Goal: Transaction & Acquisition: Purchase product/service

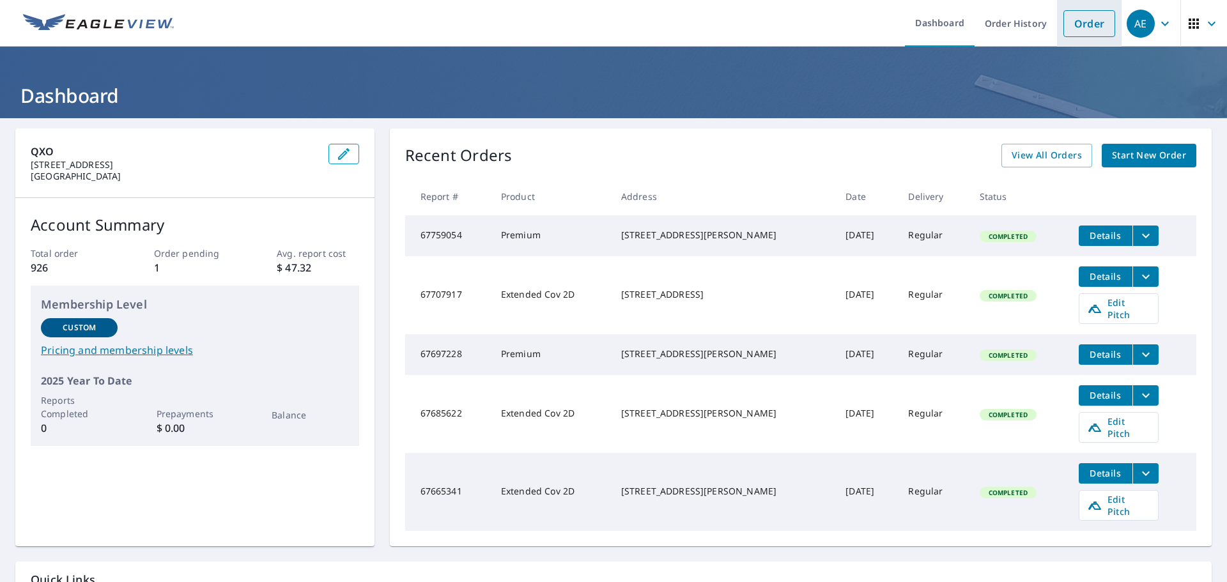
click at [1070, 20] on link "Order" at bounding box center [1089, 23] width 52 height 27
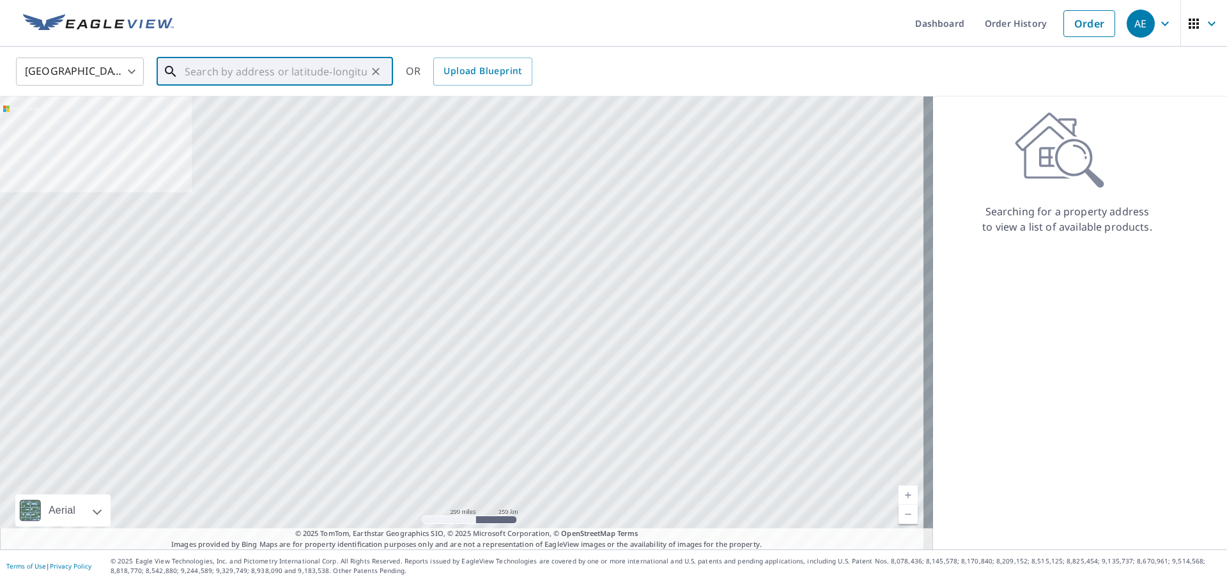
click at [360, 84] on input "text" at bounding box center [276, 72] width 182 height 36
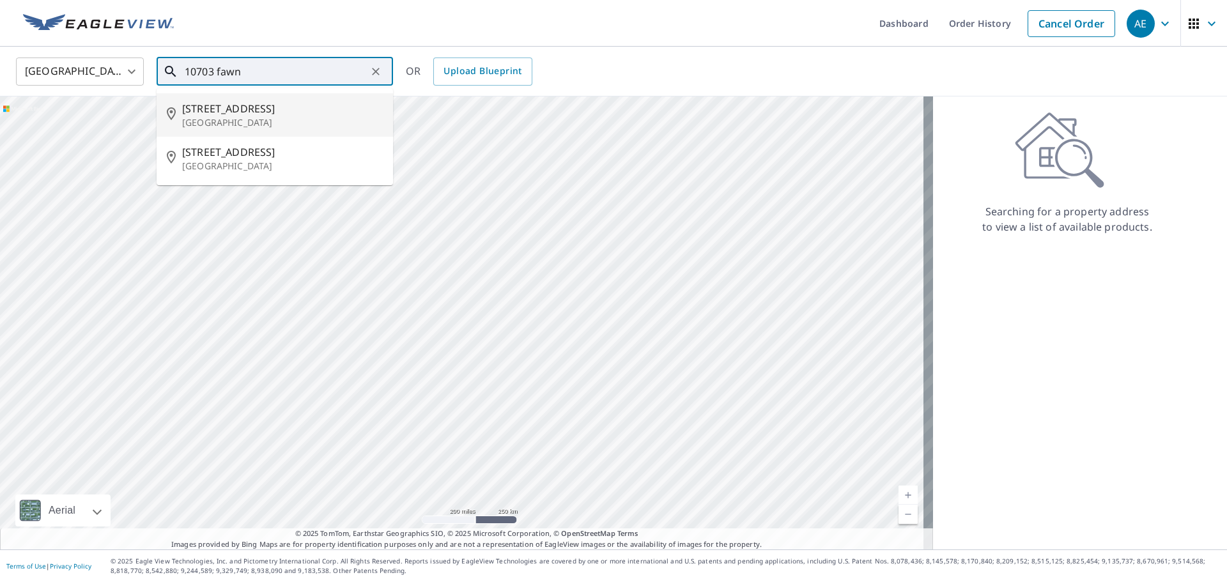
click at [248, 114] on span "[STREET_ADDRESS]" at bounding box center [282, 108] width 201 height 15
type input "[STREET_ADDRESS][PERSON_NAME]"
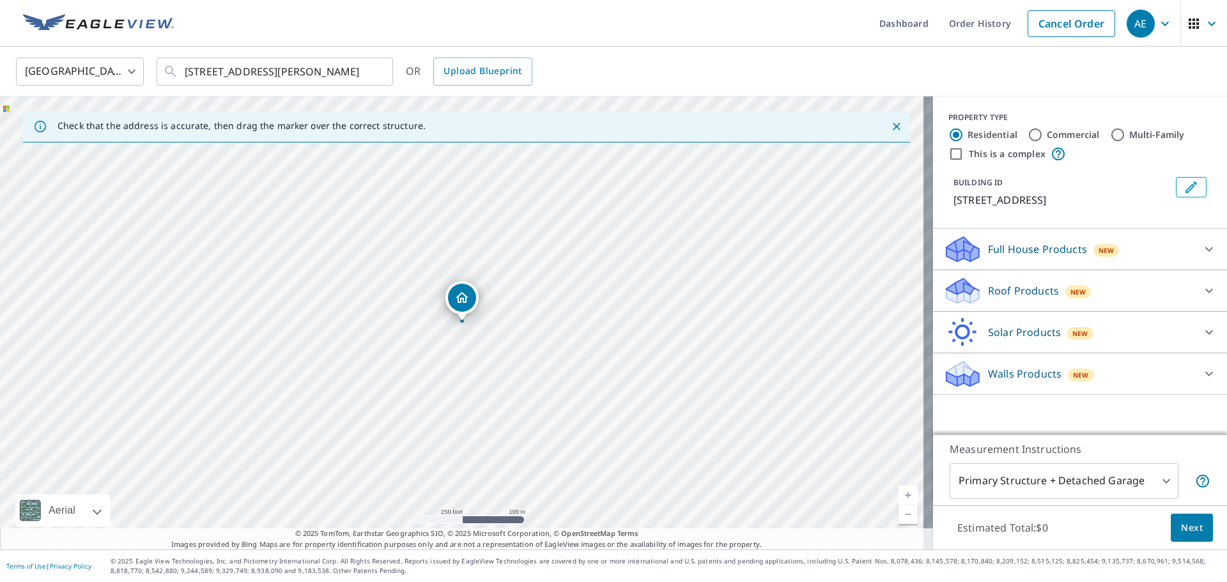
click at [946, 293] on icon at bounding box center [962, 287] width 33 height 16
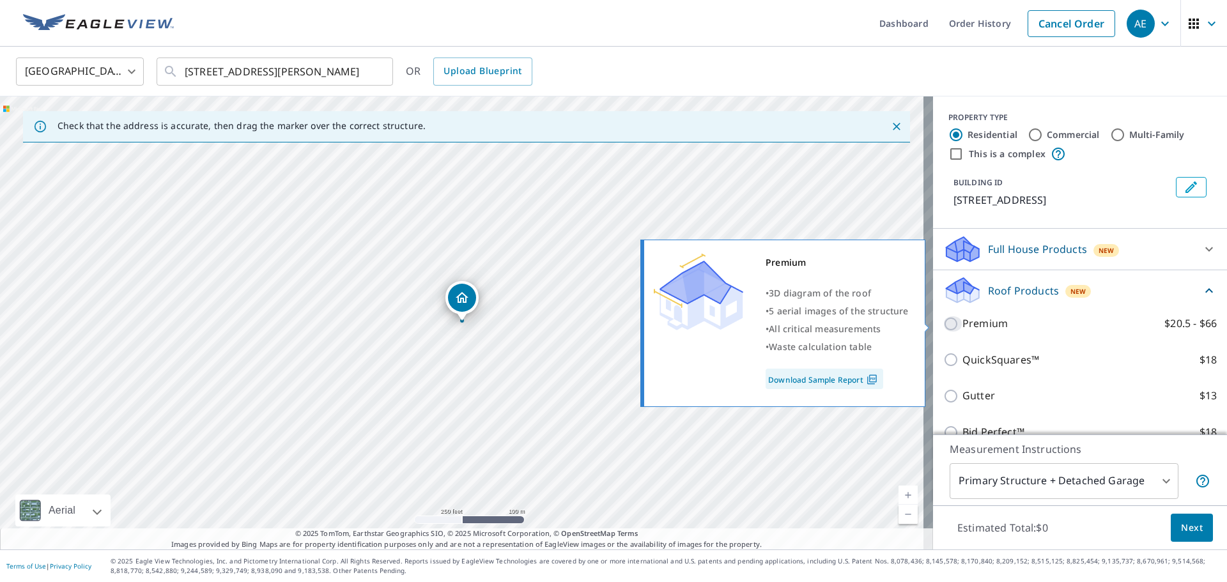
click at [943, 324] on input "Premium $20.5 - $66" at bounding box center [952, 323] width 19 height 15
checkbox input "true"
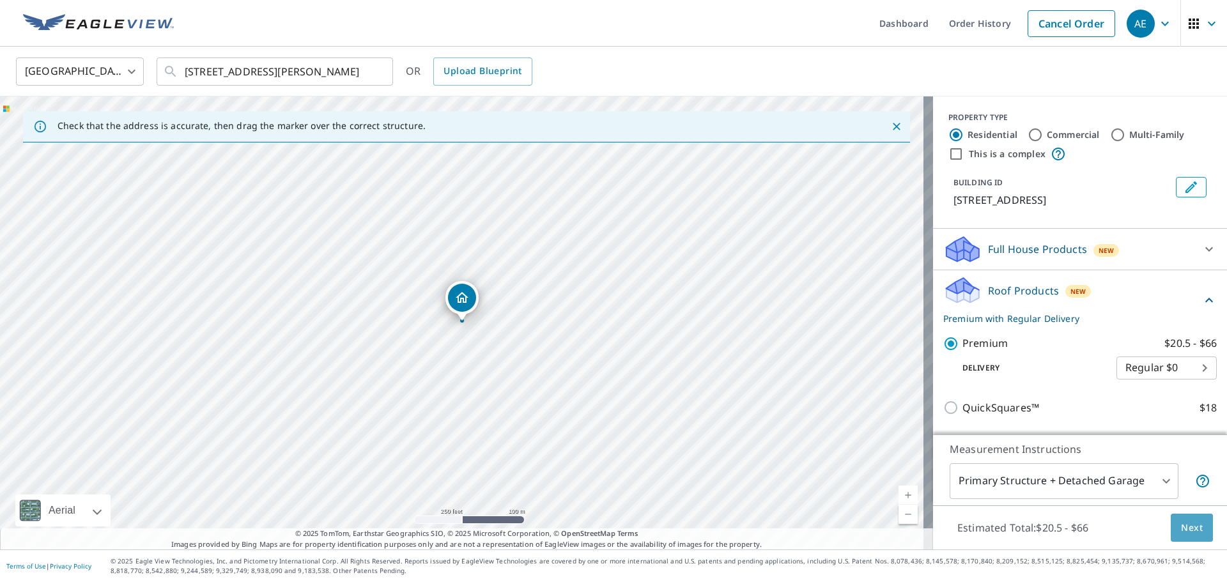
click at [1194, 535] on button "Next" at bounding box center [1192, 528] width 42 height 29
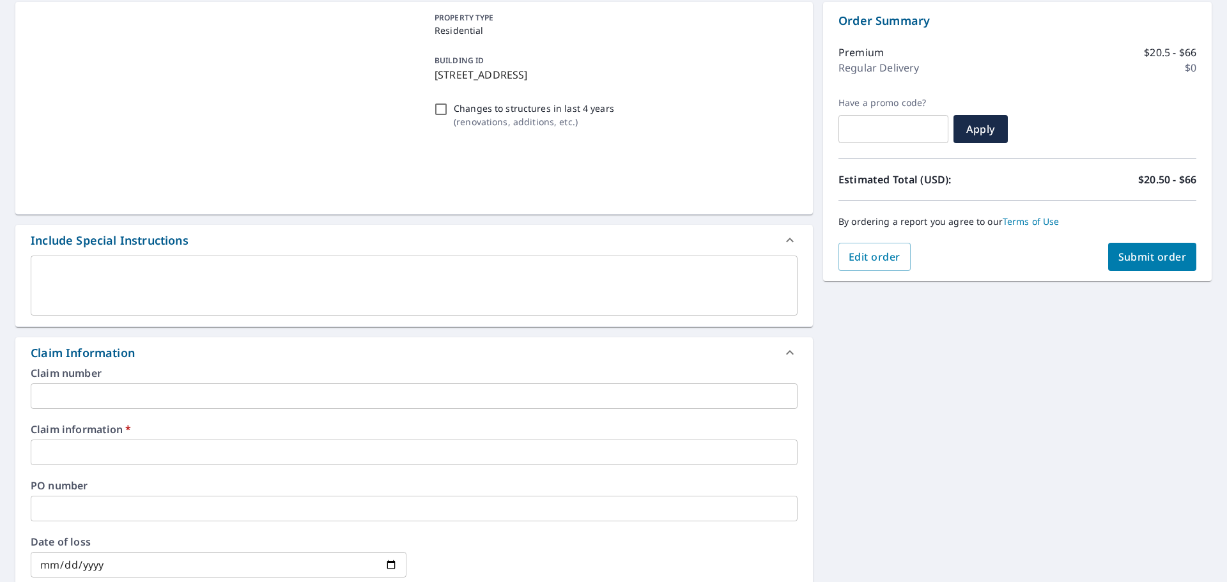
scroll to position [128, 0]
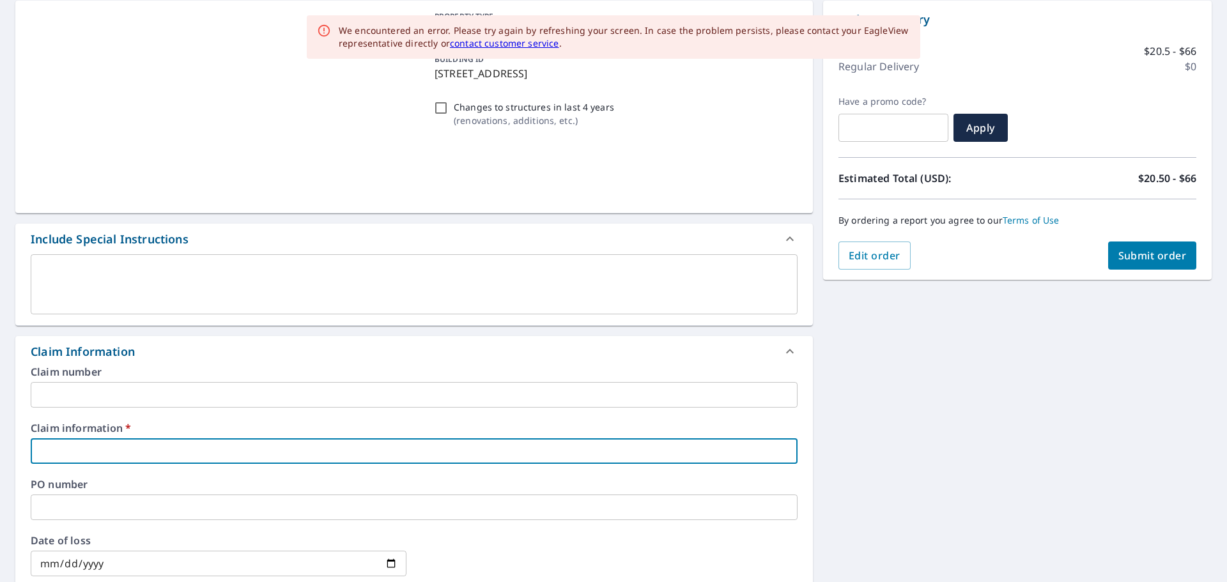
click at [131, 450] on input "text" at bounding box center [414, 451] width 767 height 26
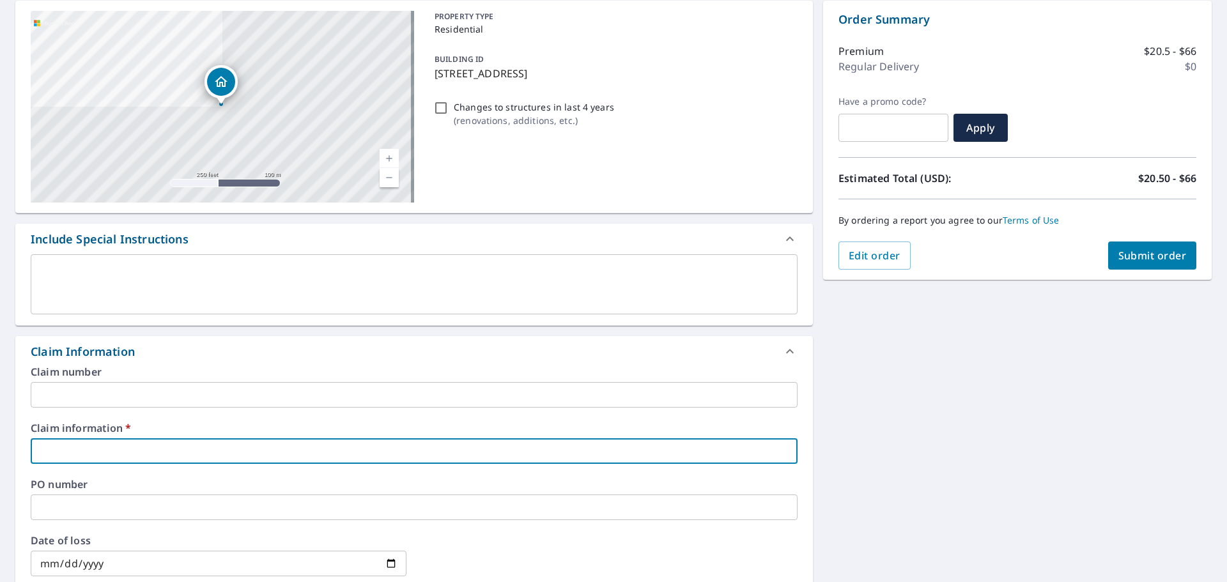
type input "602353"
checkbox input "true"
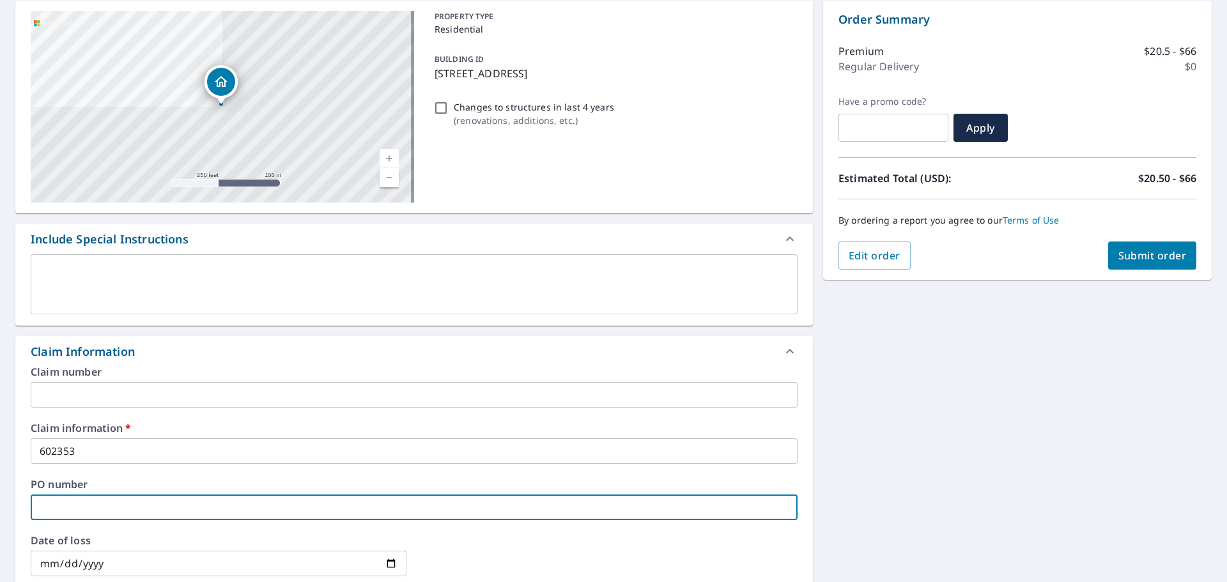
click at [82, 509] on input "text" at bounding box center [414, 508] width 767 height 26
type input "602353/[PERSON_NAME]"
checkbox input "true"
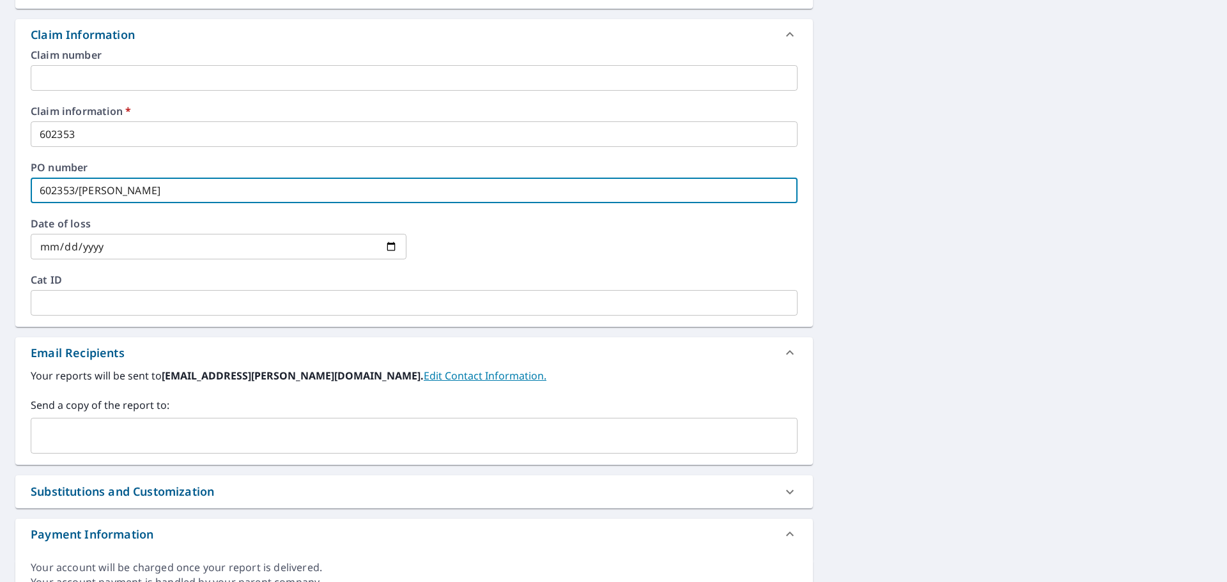
scroll to position [447, 0]
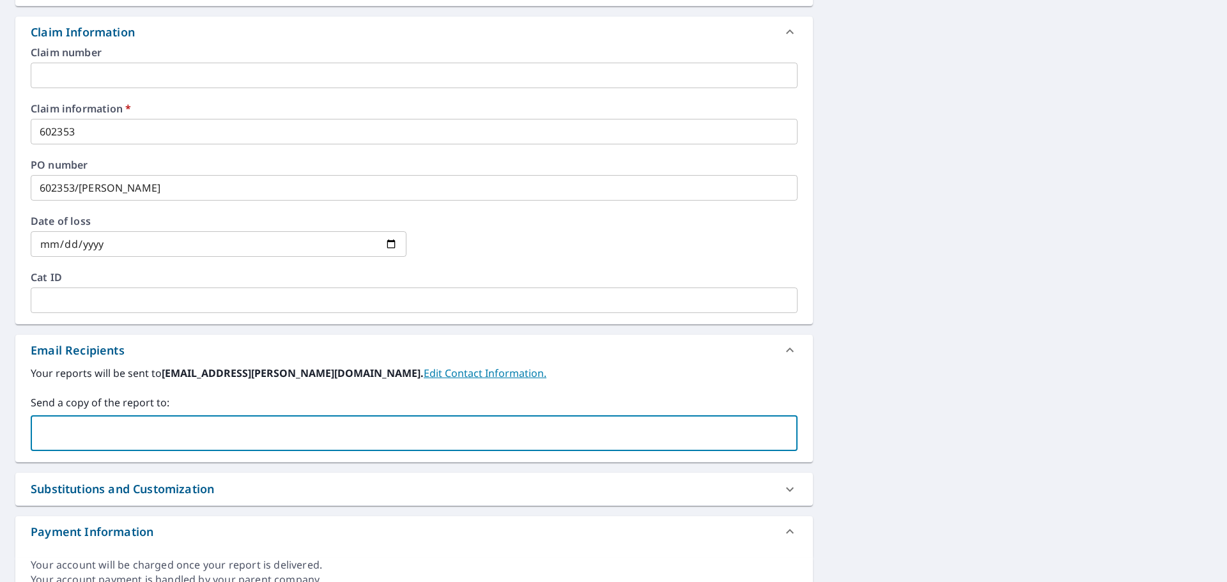
click at [105, 440] on input "text" at bounding box center [404, 433] width 736 height 24
type input "[PERSON_NAME][EMAIL_ADDRESS][PERSON_NAME][DOMAIN_NAME]"
checkbox input "true"
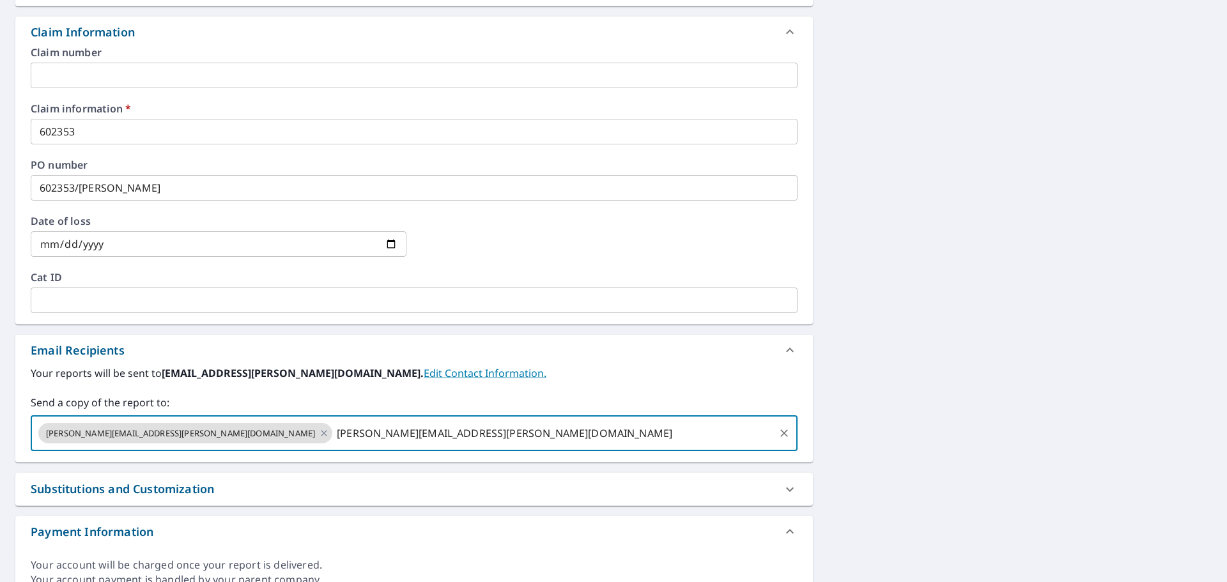
type input "[PERSON_NAME][EMAIL_ADDRESS][PERSON_NAME][DOMAIN_NAME]"
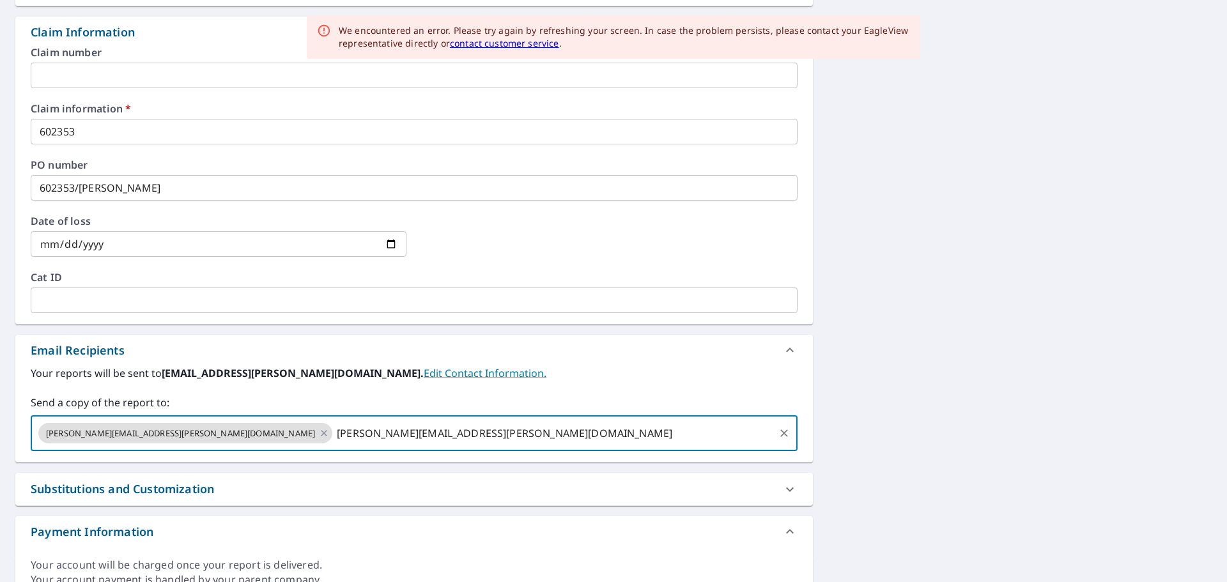
checkbox input "true"
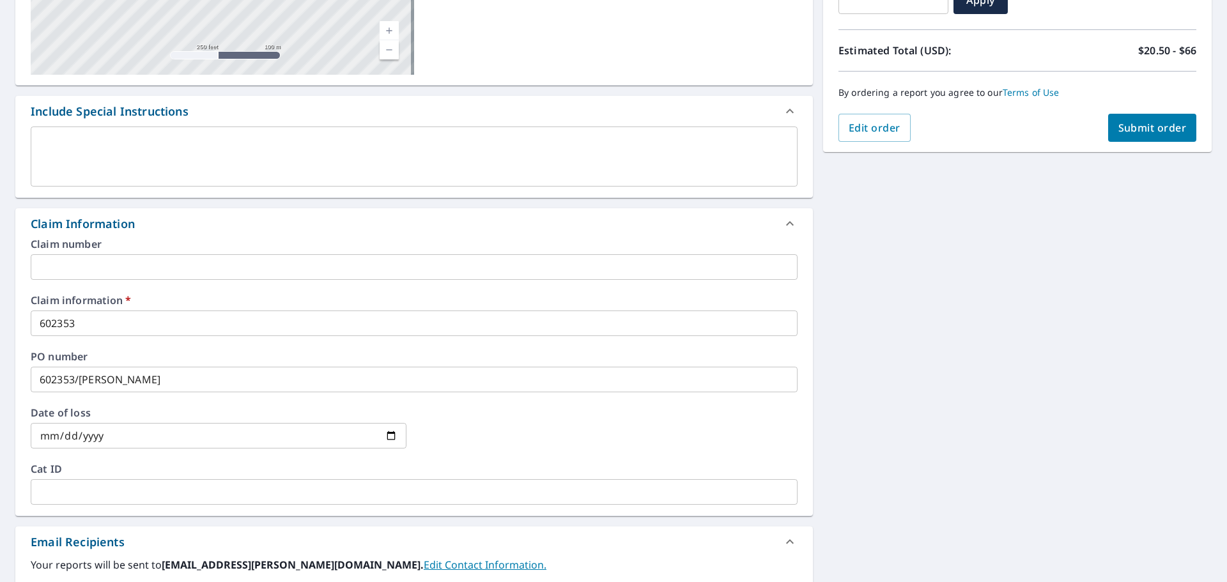
scroll to position [0, 0]
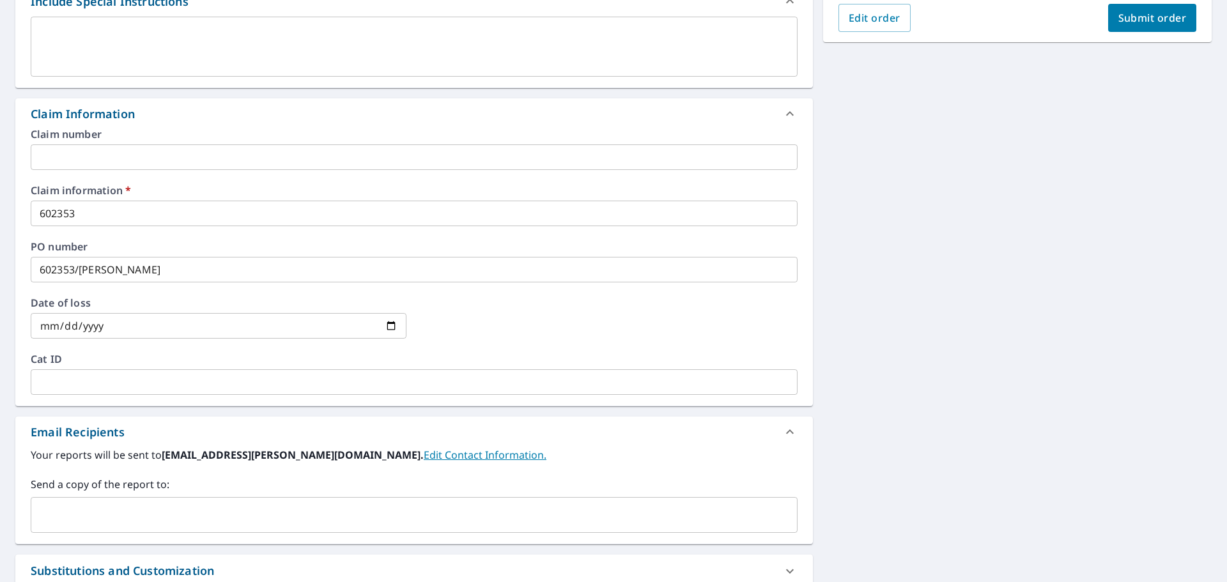
scroll to position [506, 0]
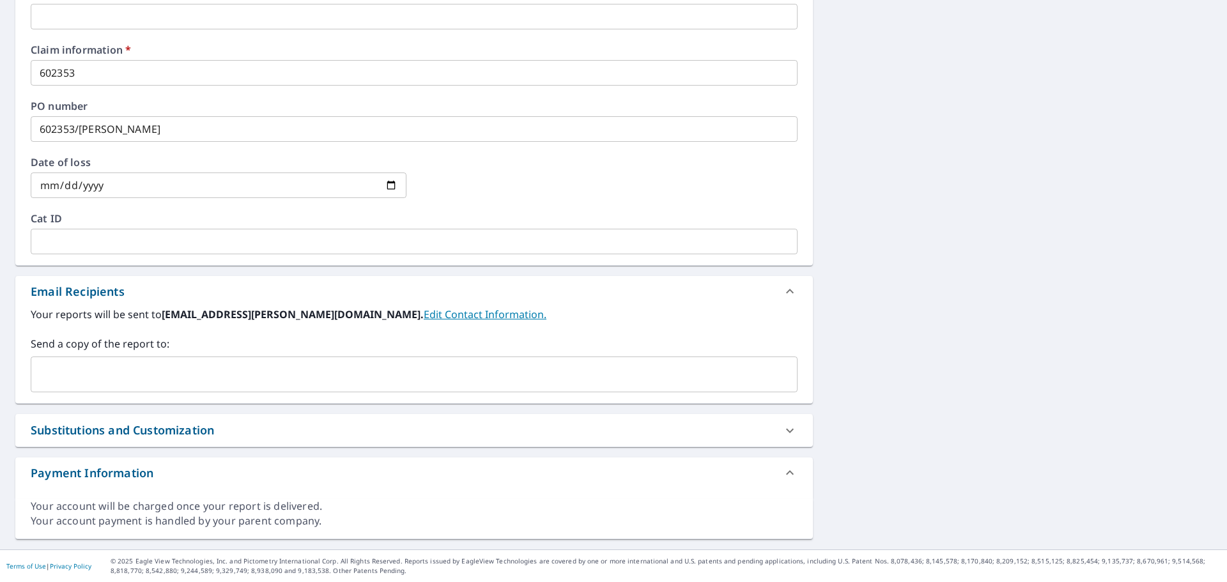
click at [63, 365] on input "text" at bounding box center [404, 374] width 736 height 24
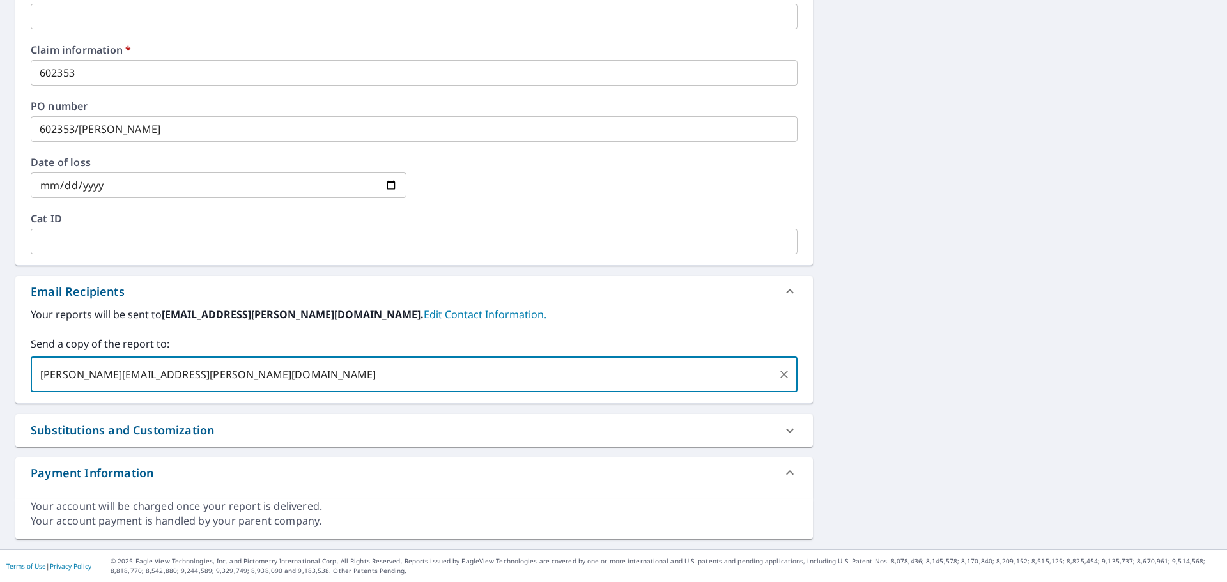
type input "[PERSON_NAME][EMAIL_ADDRESS][PERSON_NAME][DOMAIN_NAME]"
checkbox input "true"
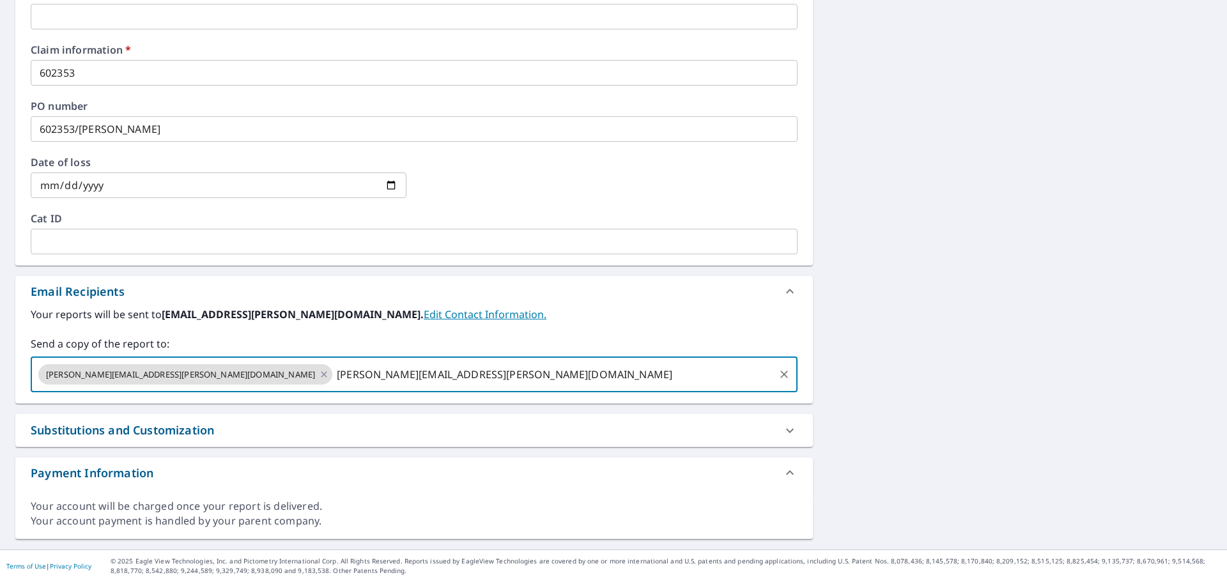
type input "[PERSON_NAME][EMAIL_ADDRESS][PERSON_NAME][DOMAIN_NAME]"
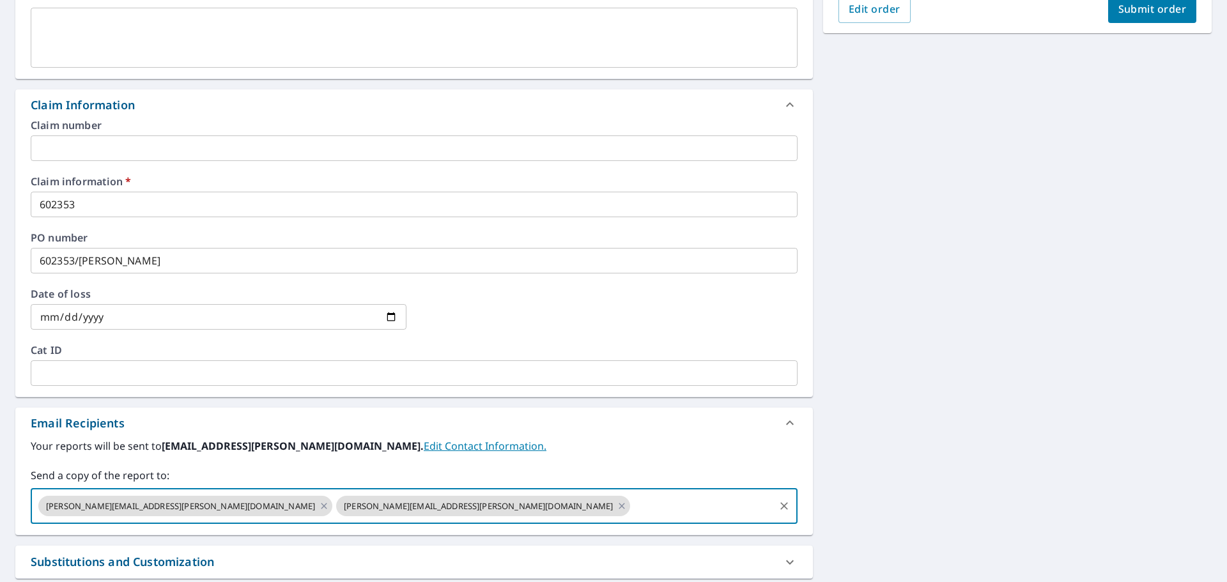
scroll to position [250, 0]
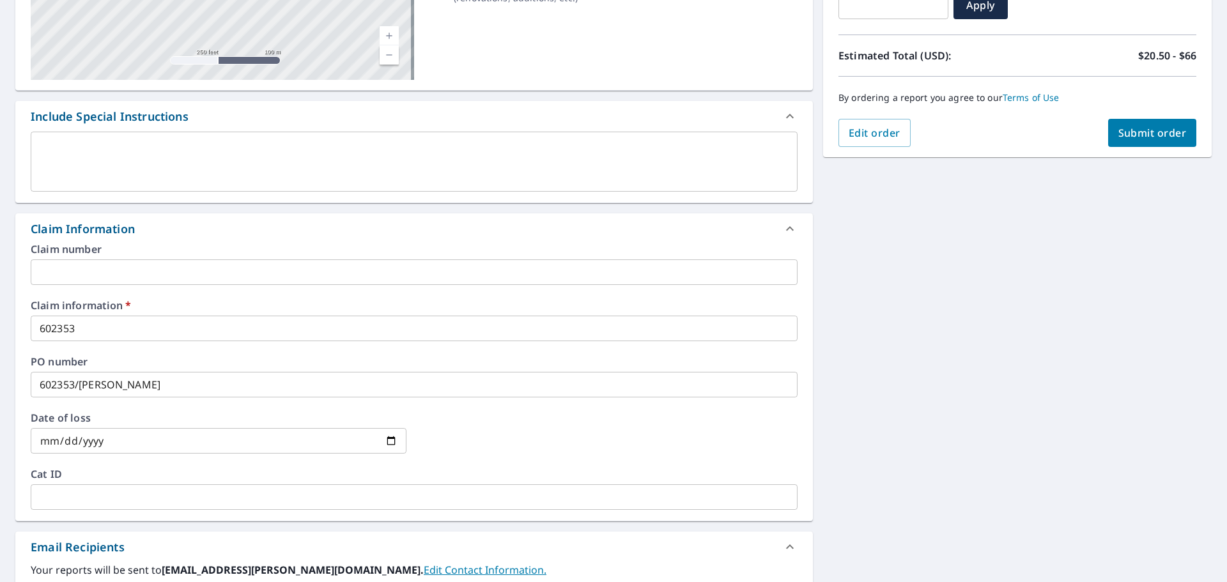
click at [1126, 133] on span "Submit order" at bounding box center [1152, 133] width 68 height 14
checkbox input "true"
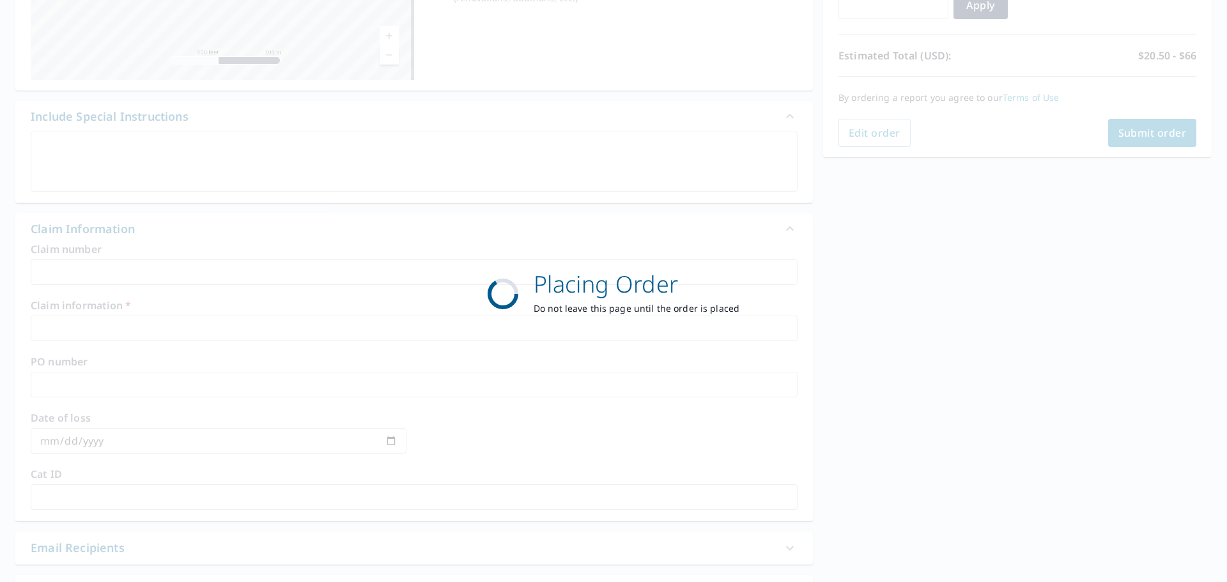
scroll to position [170, 0]
